Goal: Task Accomplishment & Management: Manage account settings

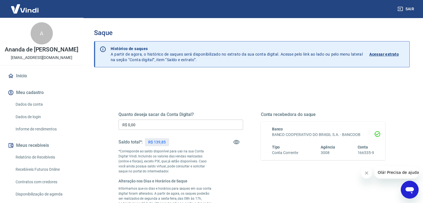
click at [160, 120] on input "R$ 0,00" at bounding box center [180, 125] width 125 height 10
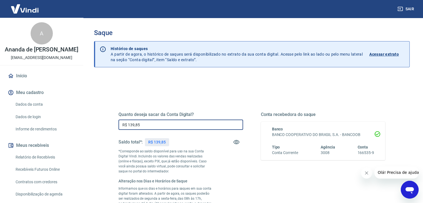
scroll to position [83, 0]
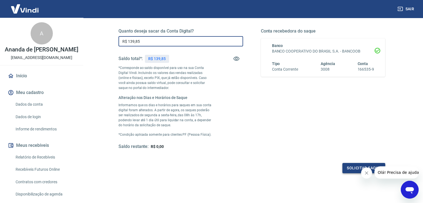
type input "R$ 139,85"
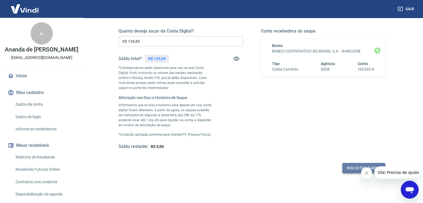
click at [351, 168] on button "Solicitar saque" at bounding box center [363, 168] width 43 height 10
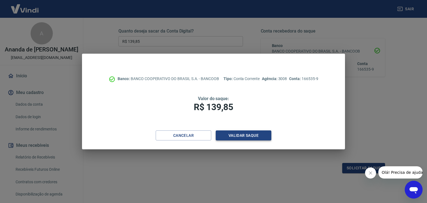
click at [237, 135] on button "Validar saque" at bounding box center [244, 135] width 56 height 10
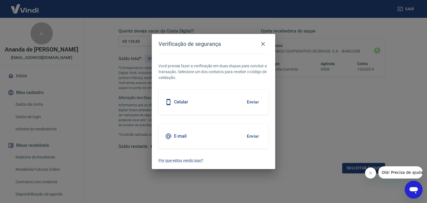
click at [254, 101] on button "Enviar" at bounding box center [253, 102] width 18 height 12
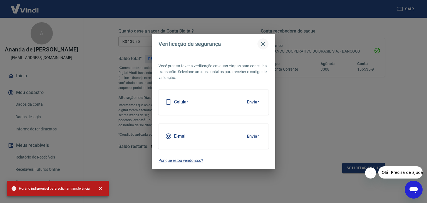
click at [263, 41] on icon "button" at bounding box center [263, 44] width 7 height 7
